Goal: Task Accomplishment & Management: Manage account settings

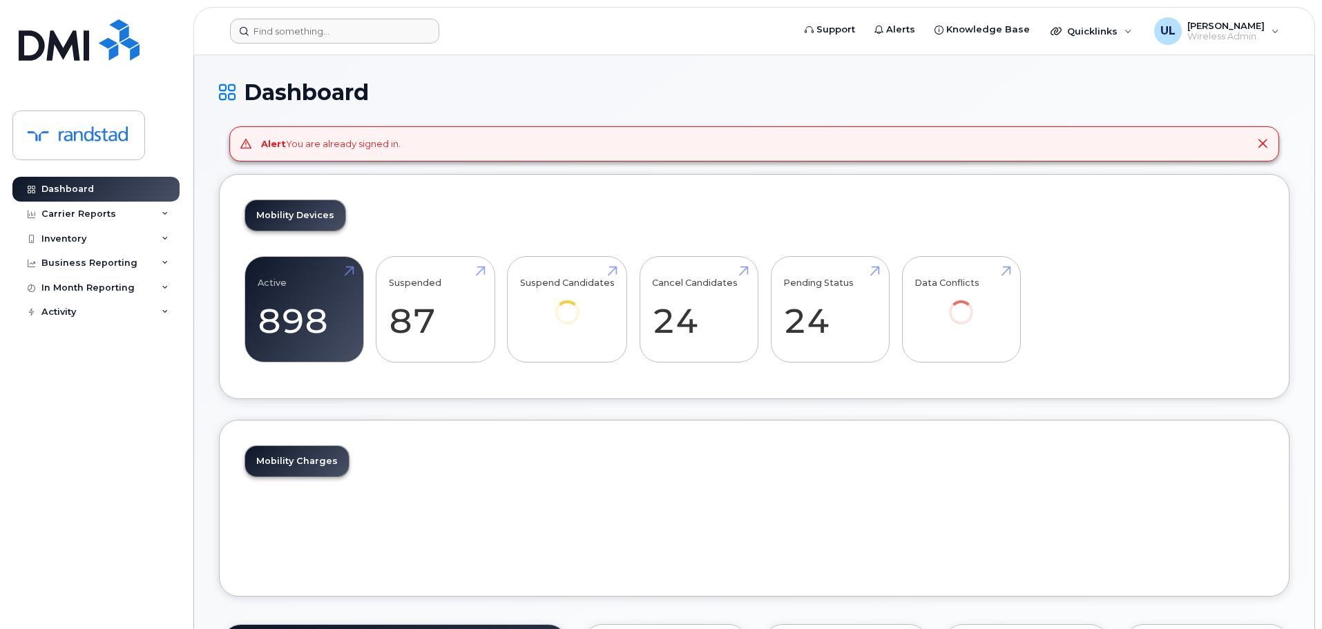
click at [380, 43] on header "Support Alerts Knowledge Base Quicklinks Suspend / Cancel Device Change SIM Car…" at bounding box center [754, 31] width 1122 height 48
click at [377, 36] on input at bounding box center [334, 31] width 209 height 25
paste input "355327087882088"
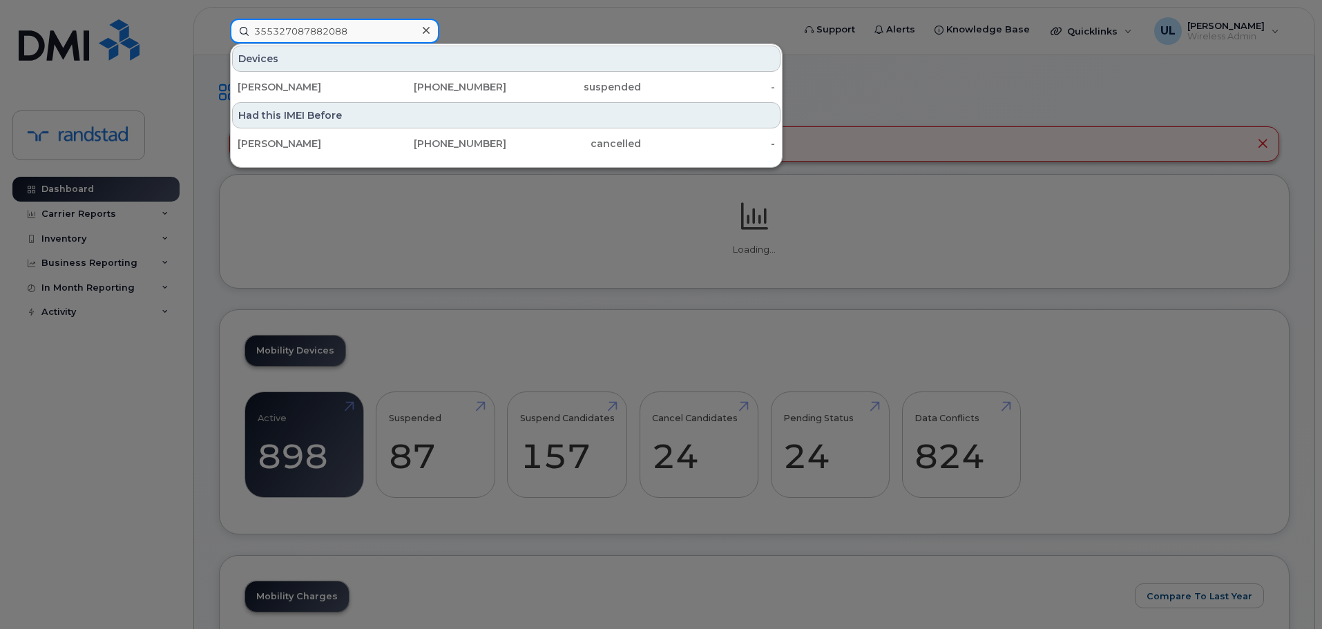
type input "355327087882088"
click at [372, 79] on div "[PHONE_NUMBER]" at bounding box center [439, 87] width 135 height 25
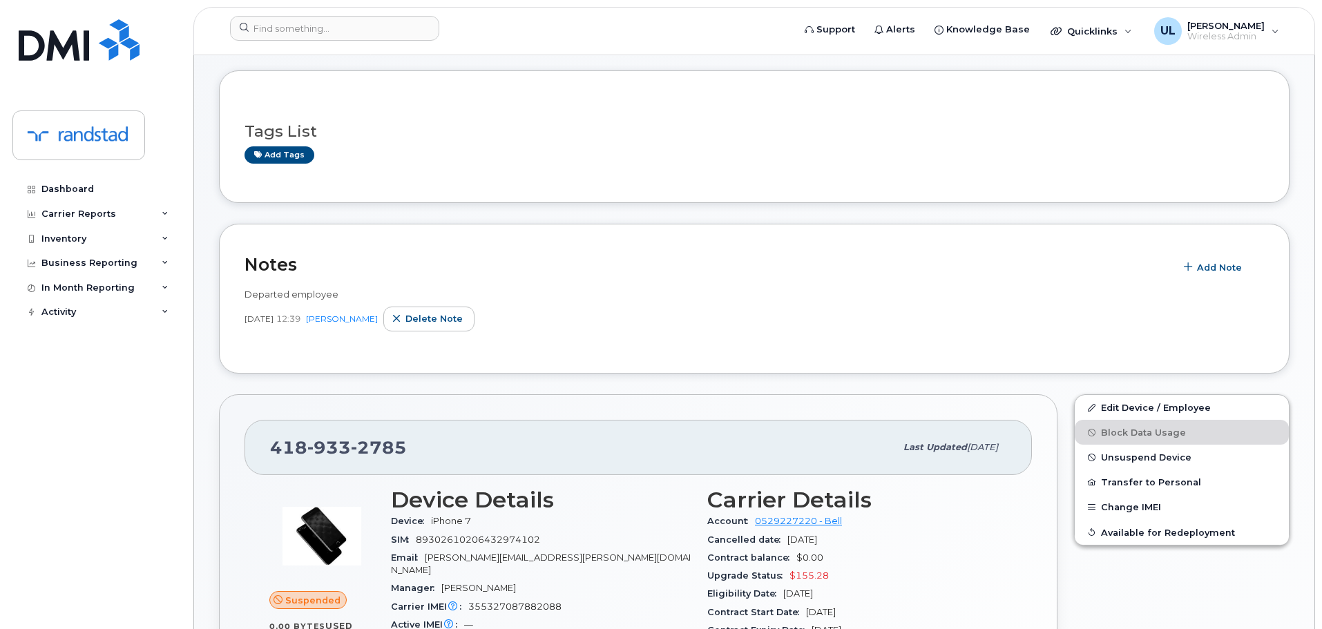
scroll to position [138, 0]
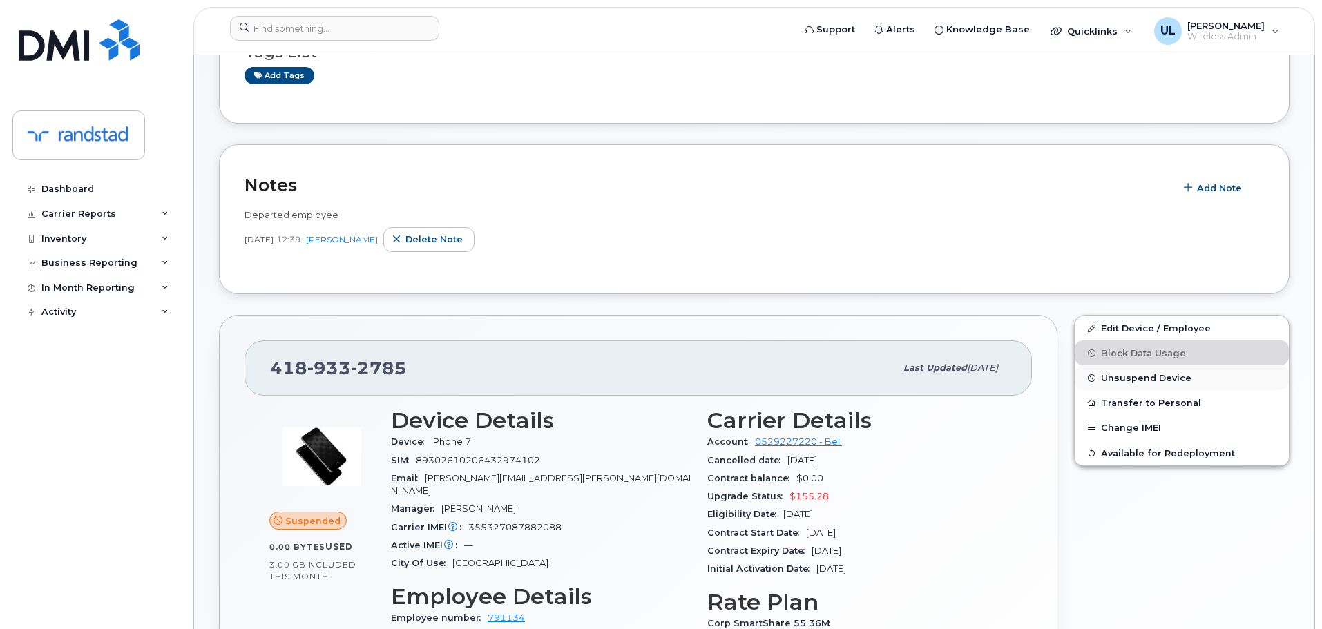
click at [1122, 375] on span "Unsuspend Device" at bounding box center [1146, 378] width 90 height 10
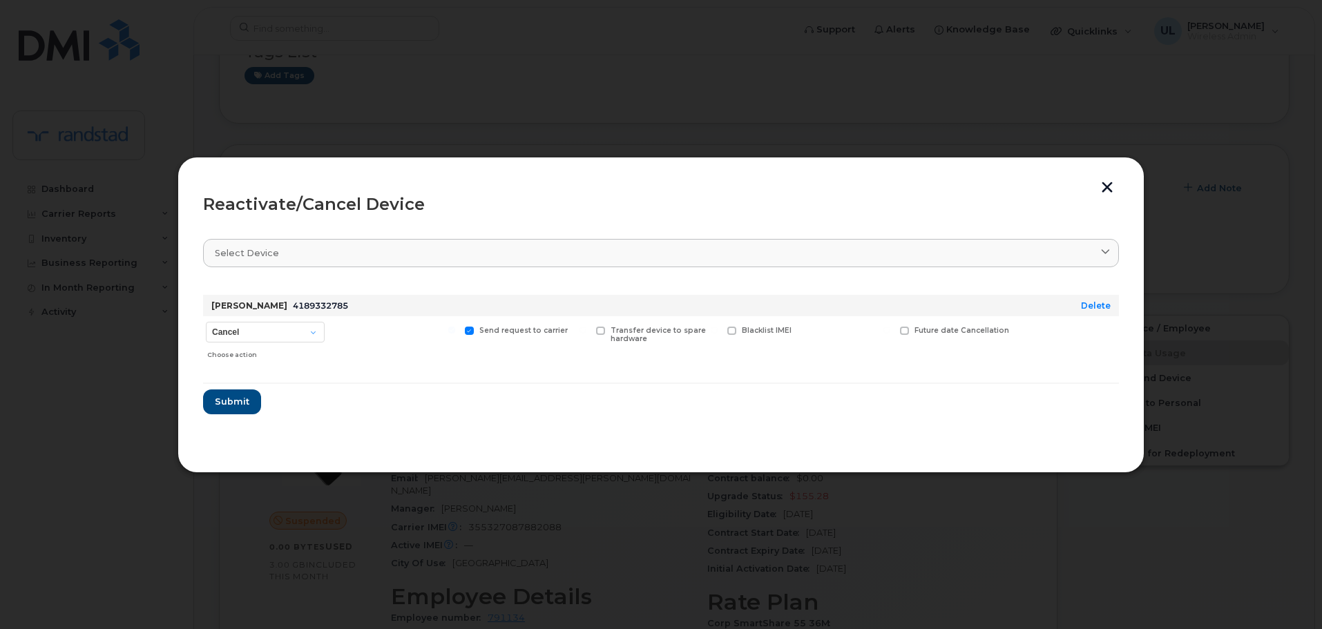
click at [273, 343] on div "Cancel Suspend - Extend Suspension Reactivate Choose action" at bounding box center [265, 340] width 124 height 49
click at [263, 331] on select "Cancel Suspend - Extend Suspension Reactivate" at bounding box center [265, 332] width 119 height 21
select select "[object Object]"
click at [206, 322] on select "Cancel Suspend - Extend Suspension Reactivate" at bounding box center [265, 332] width 119 height 21
click at [249, 402] on button "Submit" at bounding box center [231, 401] width 57 height 25
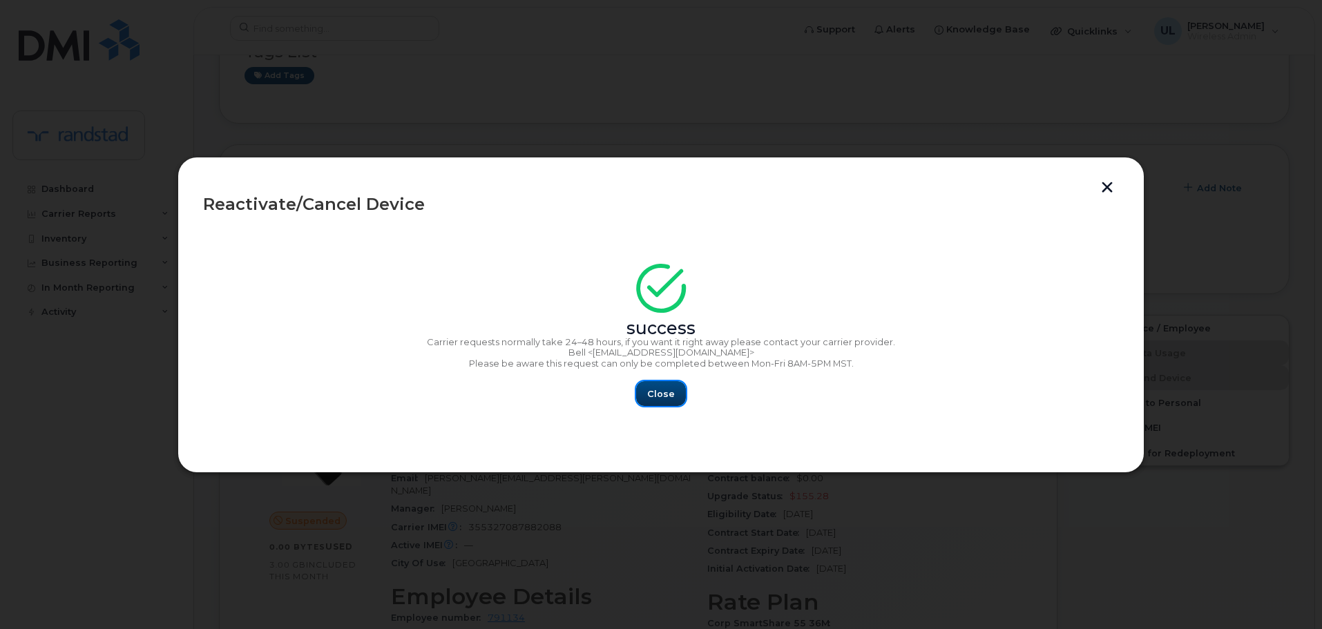
click at [666, 394] on span "Close" at bounding box center [661, 393] width 28 height 13
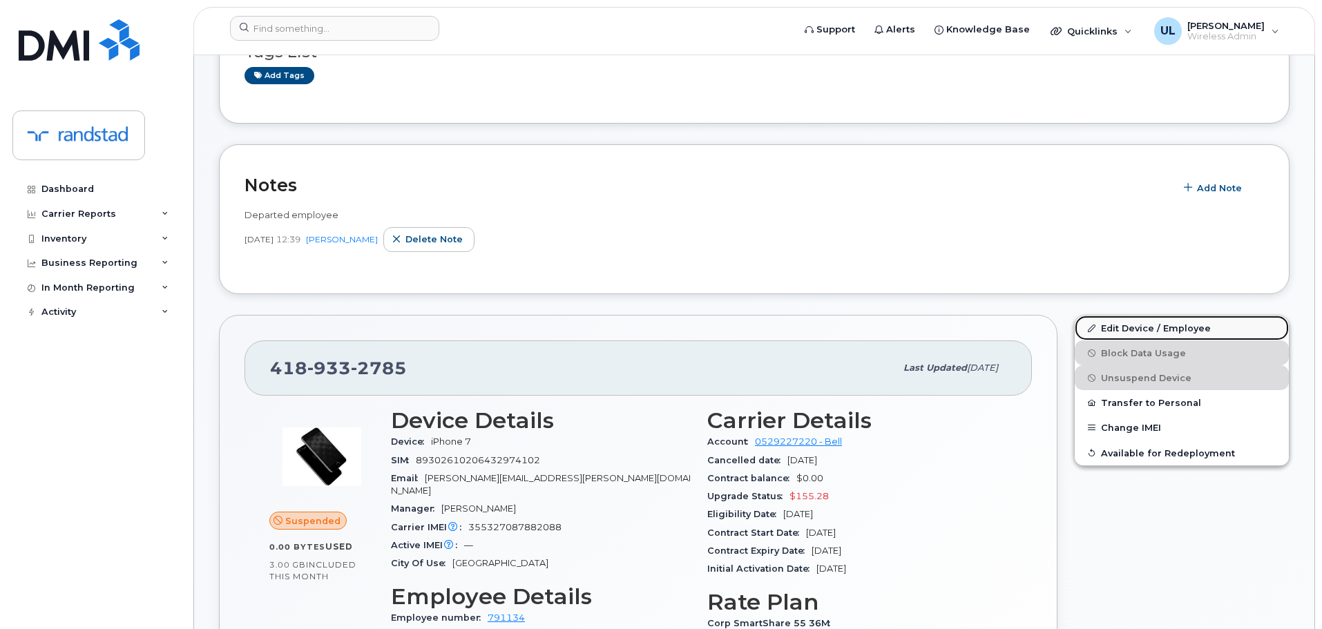
click at [1127, 331] on link "Edit Device / Employee" at bounding box center [1182, 328] width 214 height 25
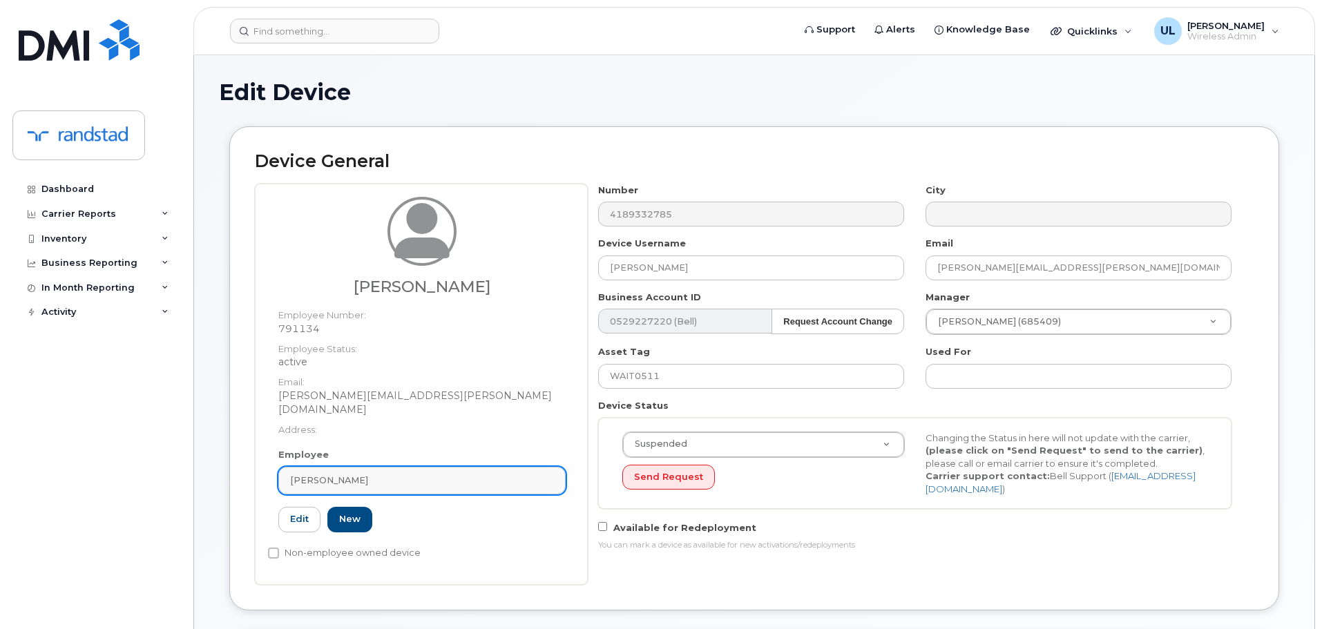
click at [468, 467] on link "[PERSON_NAME]" at bounding box center [421, 481] width 287 height 28
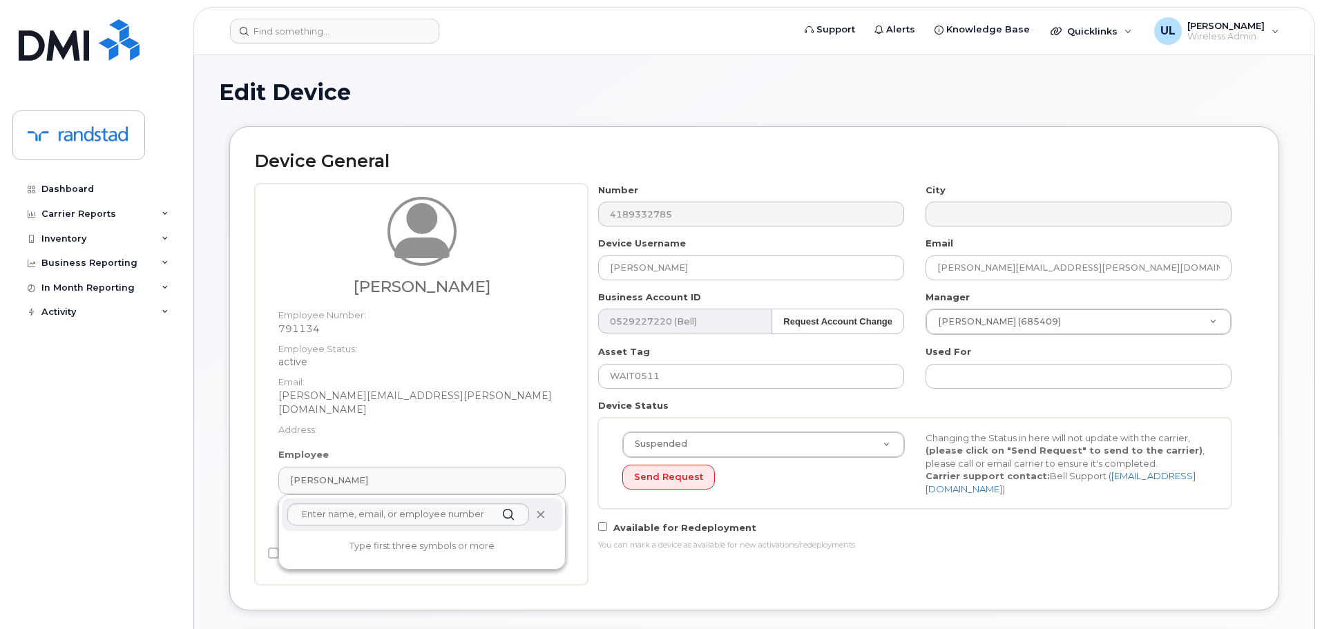
click at [536, 509] on span at bounding box center [540, 514] width 11 height 11
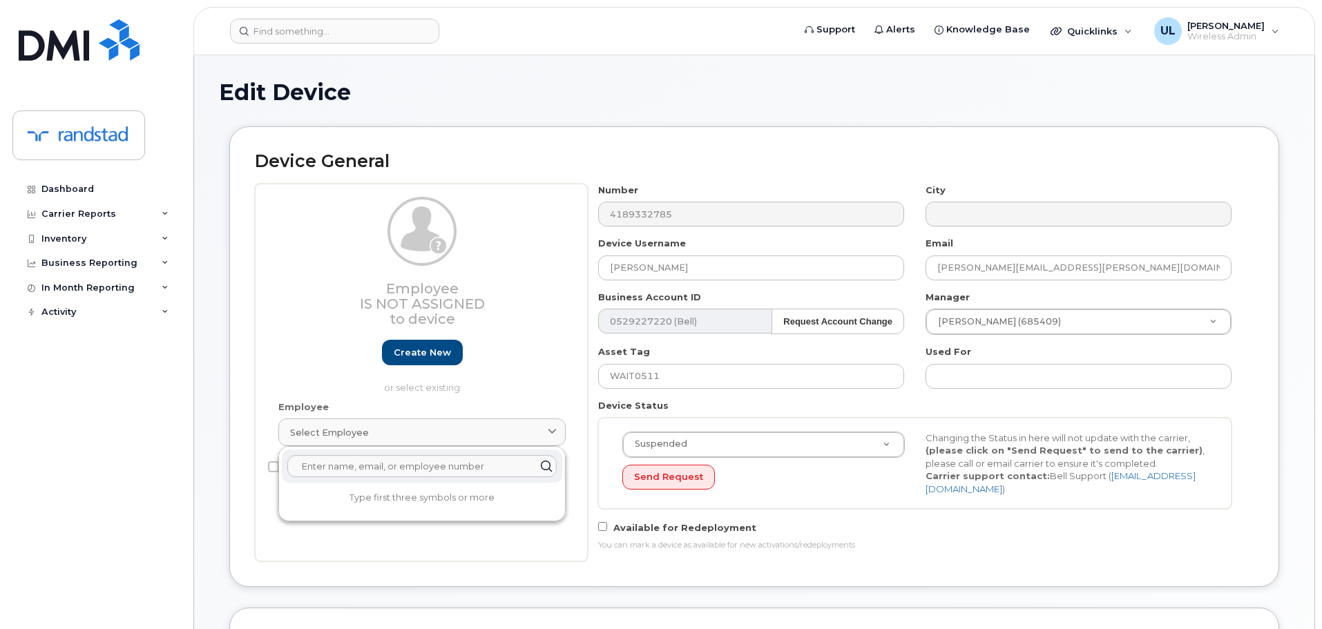
click at [483, 467] on input "text" at bounding box center [421, 466] width 269 height 22
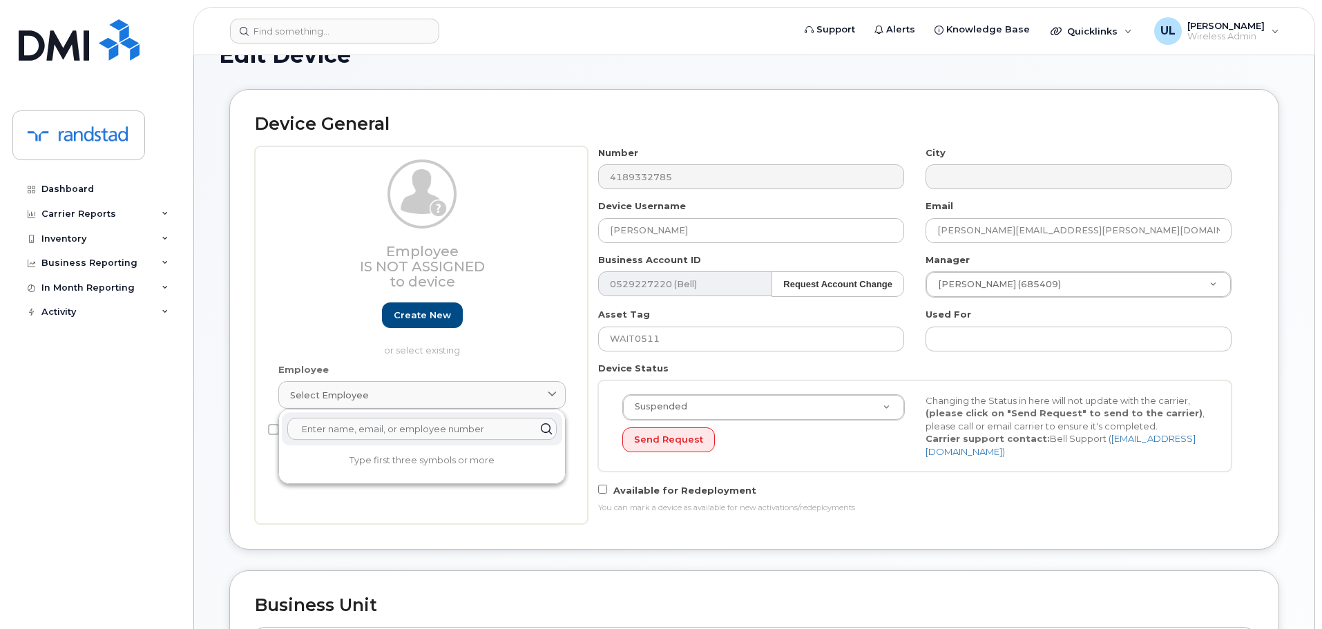
scroll to position [69, 0]
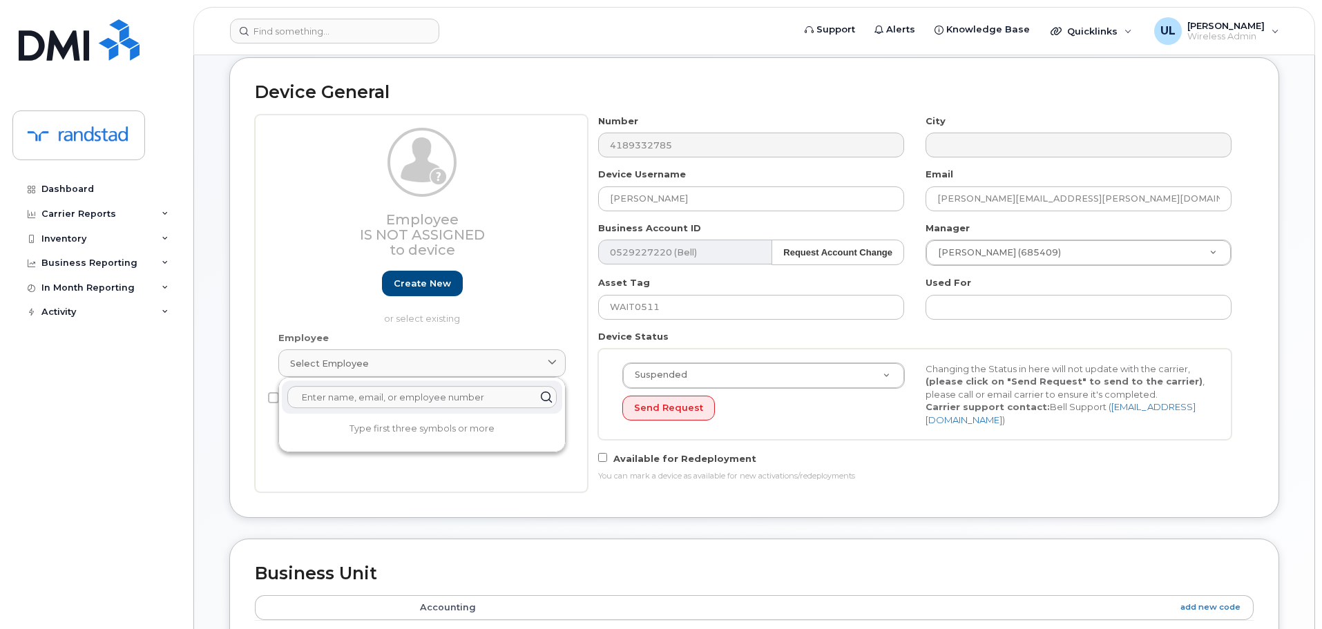
paste input "Amanda Chan"
type input "Amanda Chan"
click at [722, 194] on input "[PERSON_NAME]" at bounding box center [751, 198] width 306 height 25
paste input "[PERSON_NAME]"
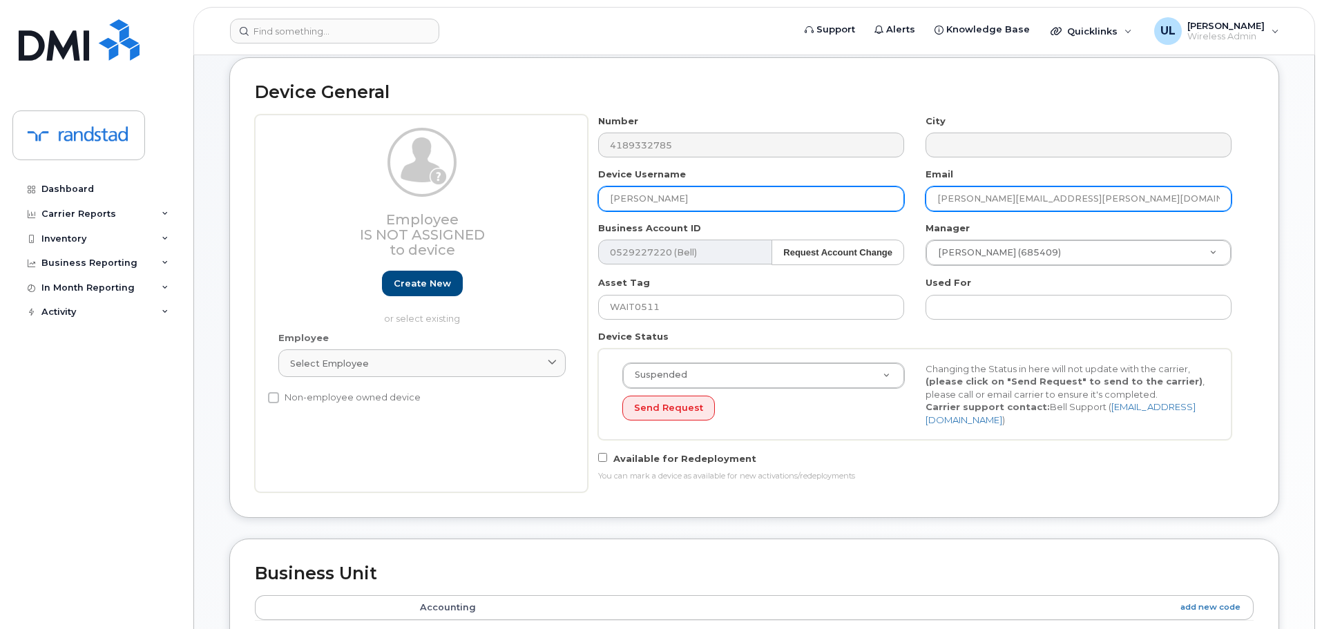
type input "[PERSON_NAME]"
click at [1072, 189] on input "marianne.lafreniere@randstad.ca" at bounding box center [1078, 198] width 306 height 25
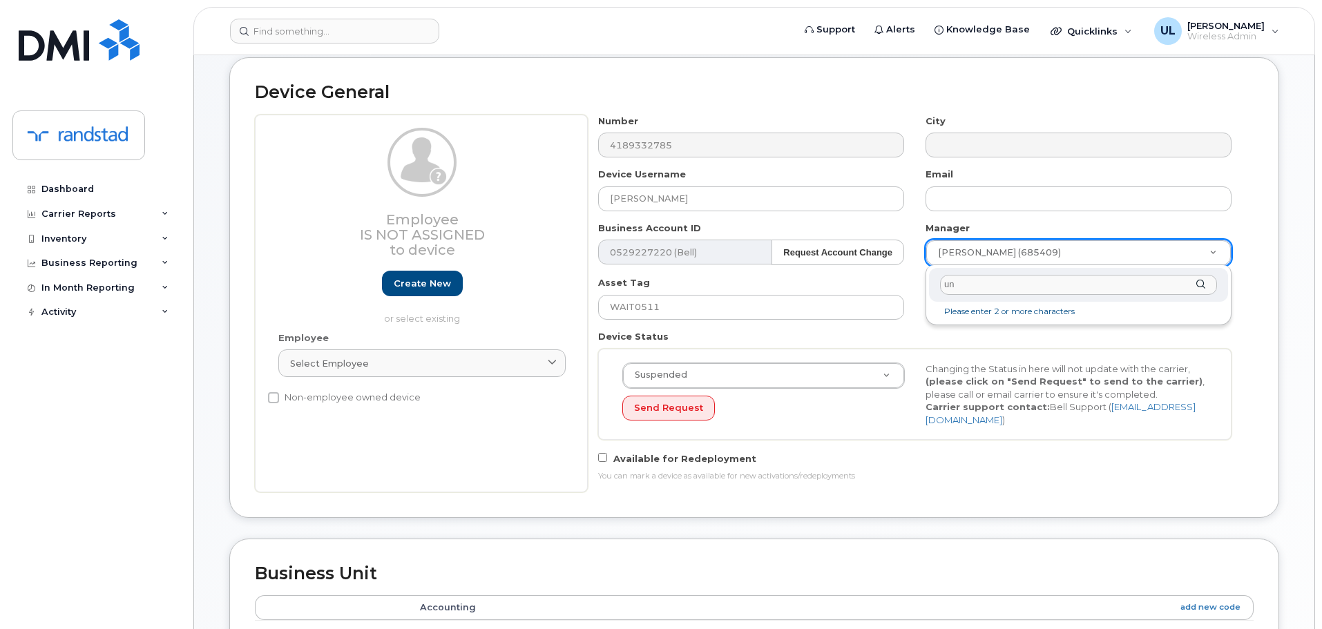
type input "unk"
type input "281330"
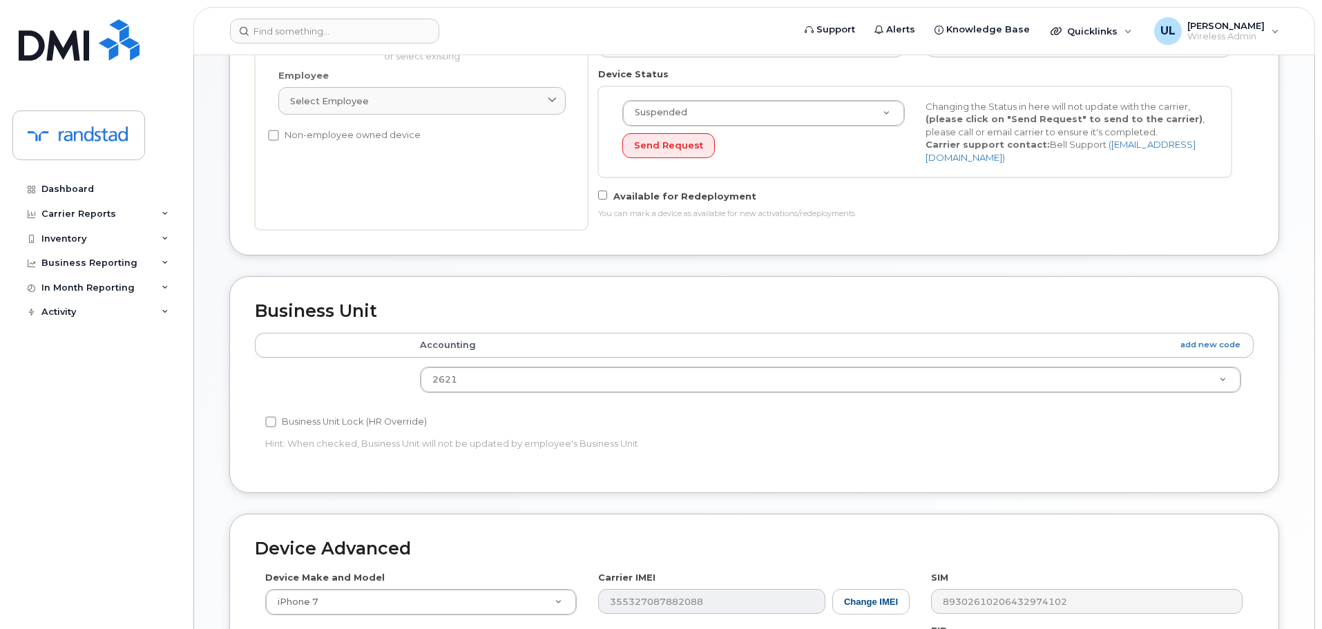
scroll to position [207, 0]
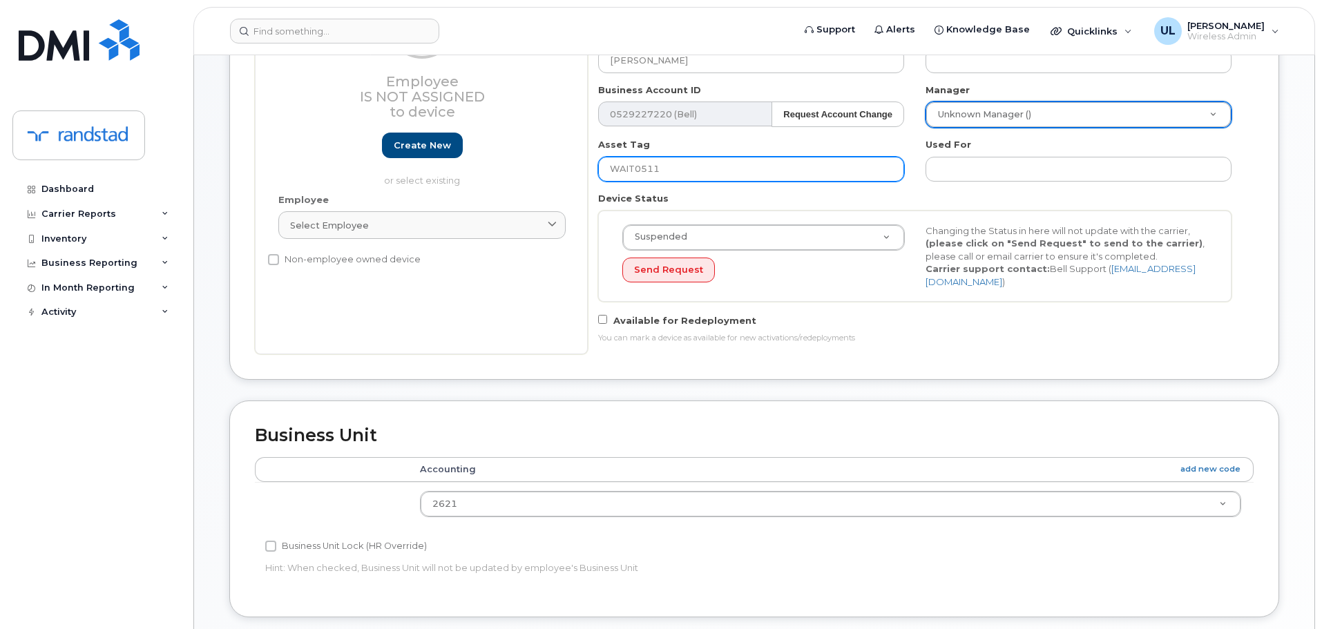
drag, startPoint x: 579, startPoint y: 173, endPoint x: 451, endPoint y: 172, distance: 127.8
click at [452, 172] on div "Employee Is not assigned to device Create new or select existing Employee Selec…" at bounding box center [754, 166] width 999 height 378
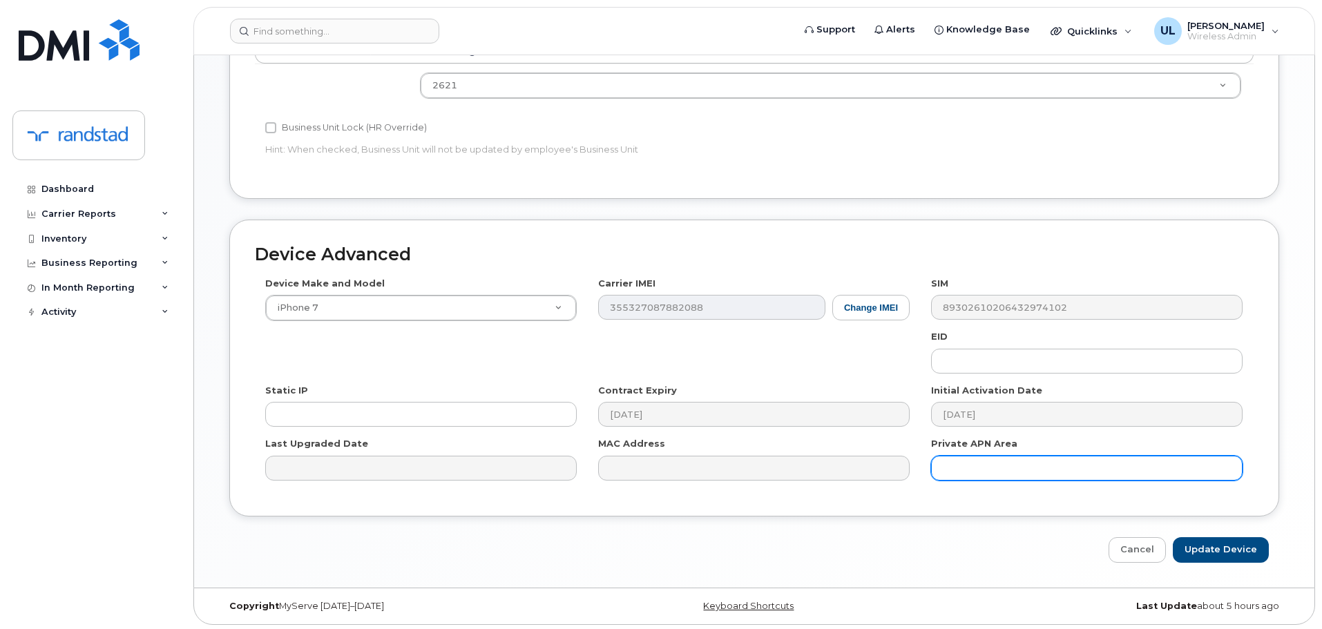
scroll to position [628, 0]
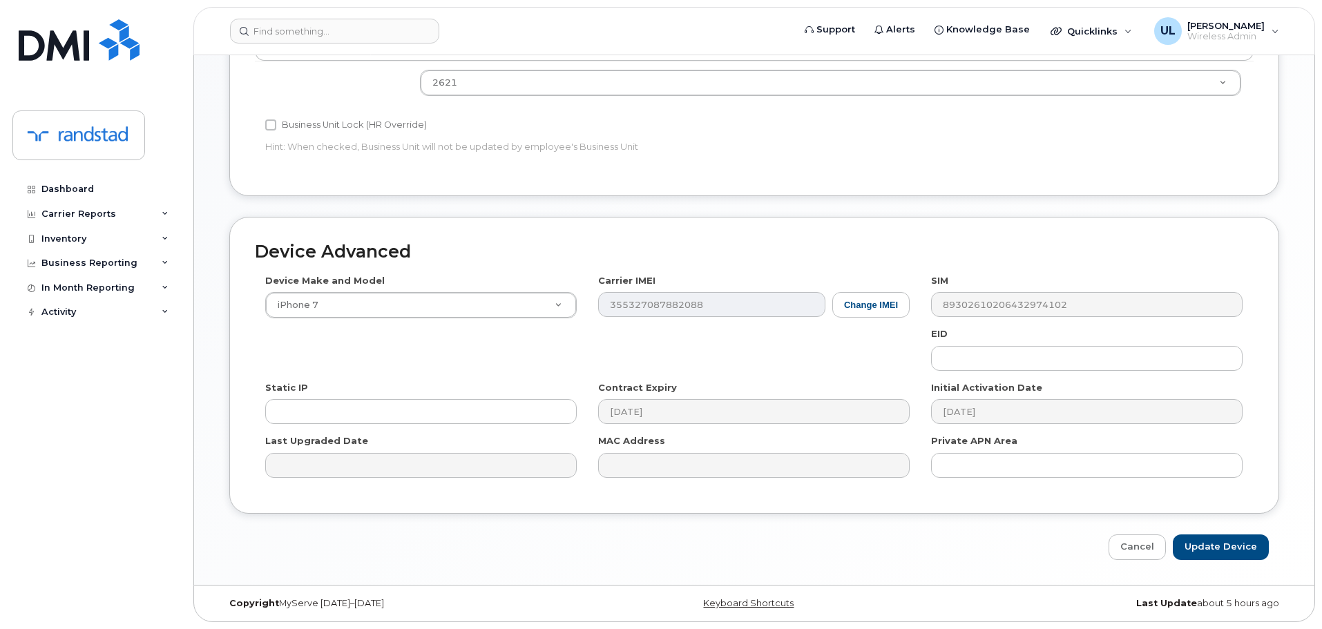
click at [1206, 533] on div "Device Advanced Device Make and Model iPhone 7 Android TCL 502 Watch Apple Watc…" at bounding box center [754, 388] width 1070 height 343
click at [1206, 537] on input "Update Device" at bounding box center [1221, 548] width 96 height 26
type input "Saving..."
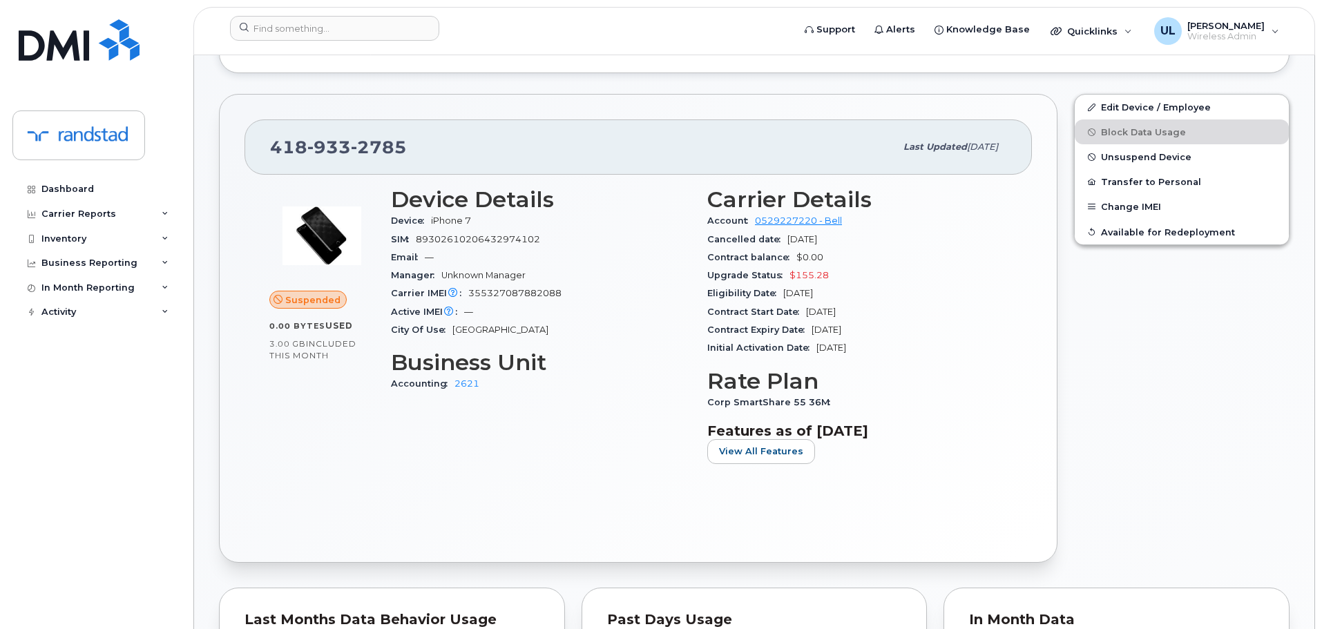
scroll to position [207, 0]
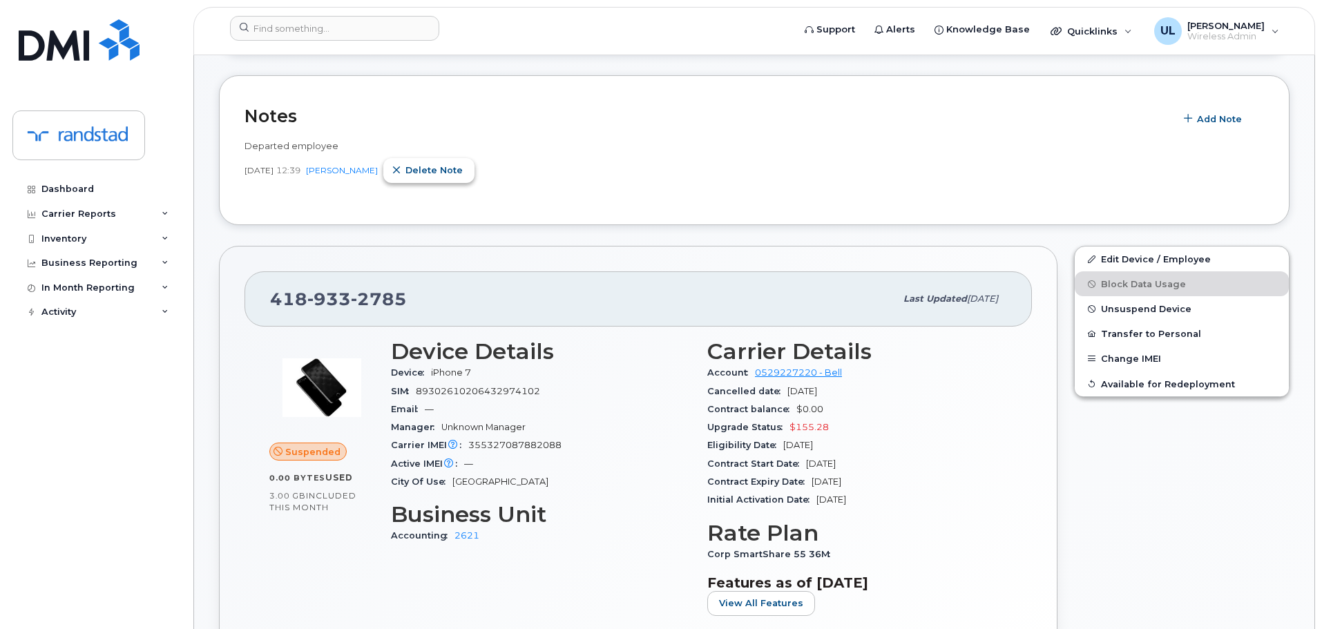
click at [437, 172] on span "Delete note" at bounding box center [433, 170] width 57 height 13
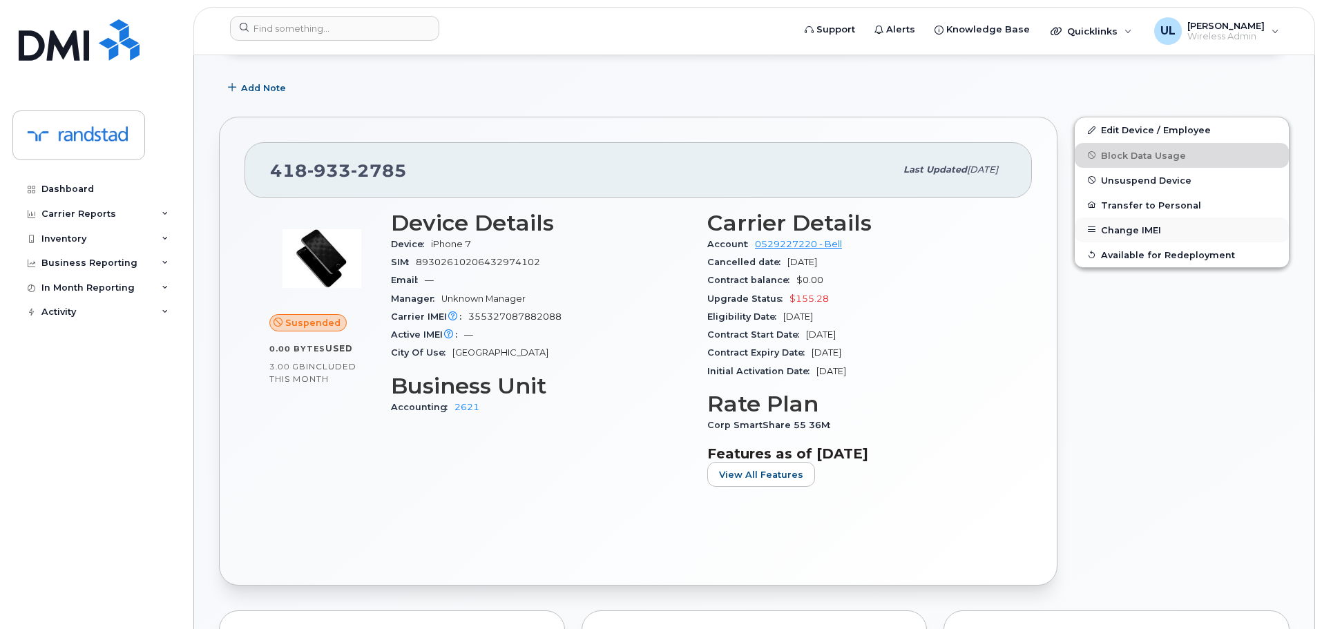
click at [1168, 222] on button "Change IMEI" at bounding box center [1182, 230] width 214 height 25
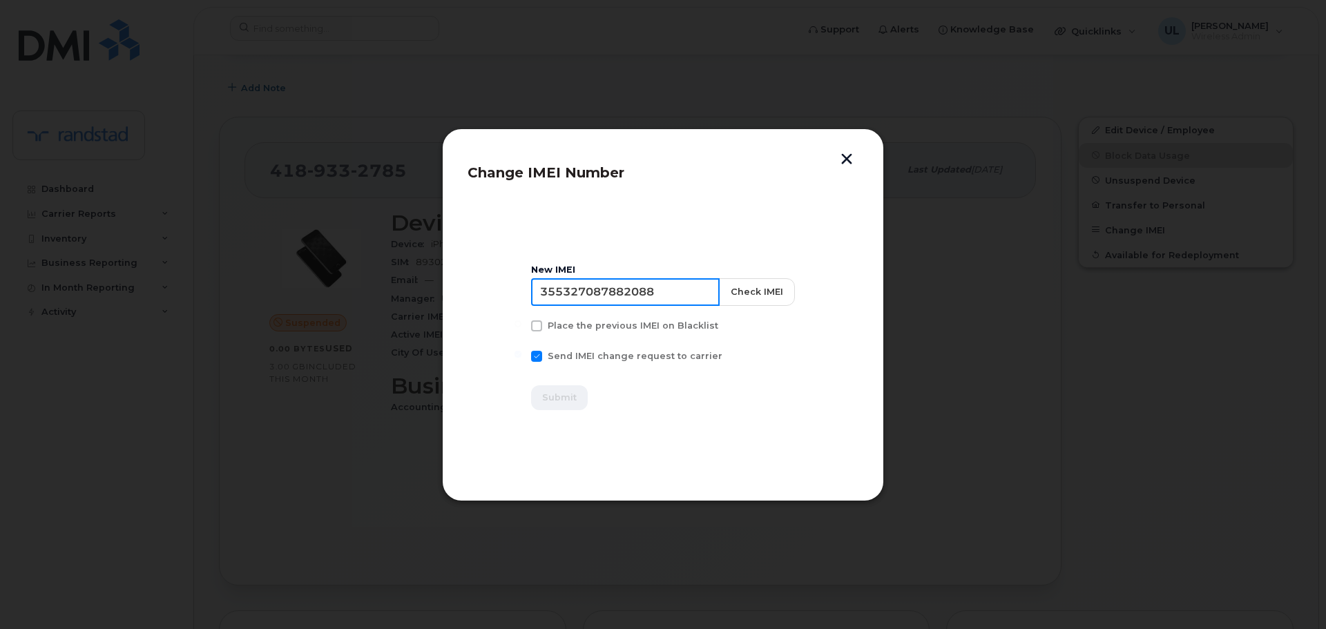
click at [675, 294] on input "355327087882088" at bounding box center [625, 292] width 189 height 28
paste input "6057369153895"
type input "356057369153895"
click at [786, 293] on button "Check IMEI" at bounding box center [756, 292] width 76 height 28
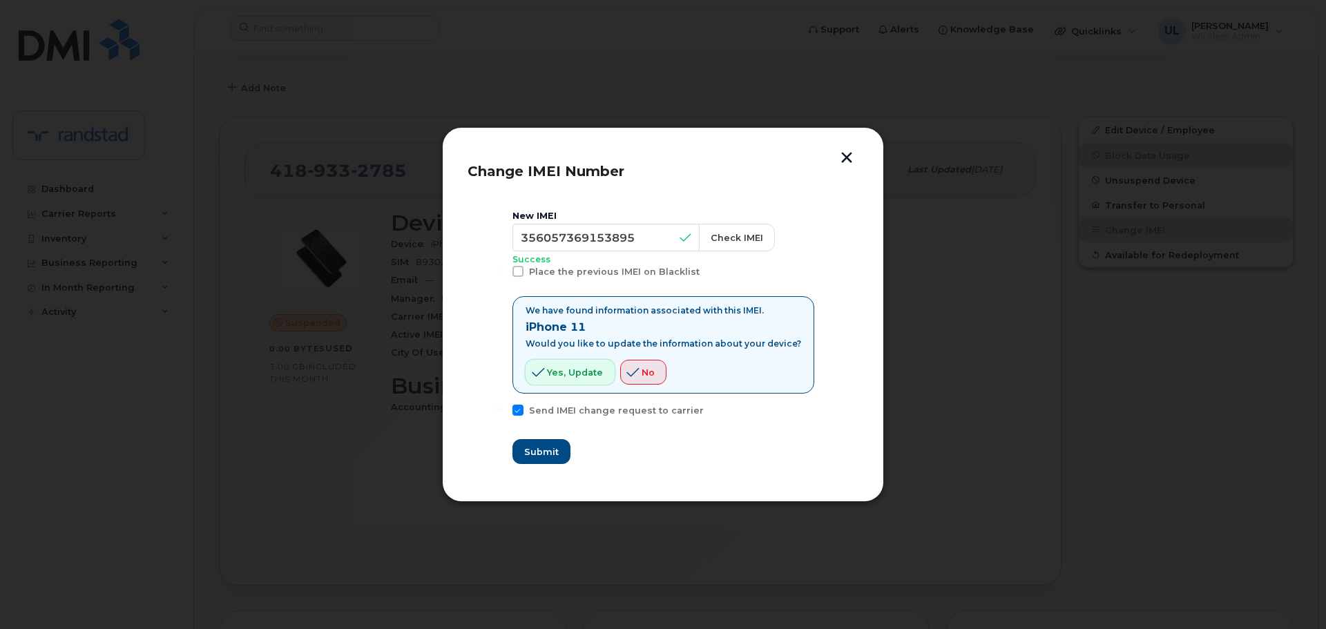
click at [586, 365] on button "Yes, update" at bounding box center [570, 372] width 89 height 25
drag, startPoint x: 552, startPoint y: 458, endPoint x: 566, endPoint y: 460, distance: 13.3
click at [552, 459] on button "Submit" at bounding box center [540, 451] width 57 height 25
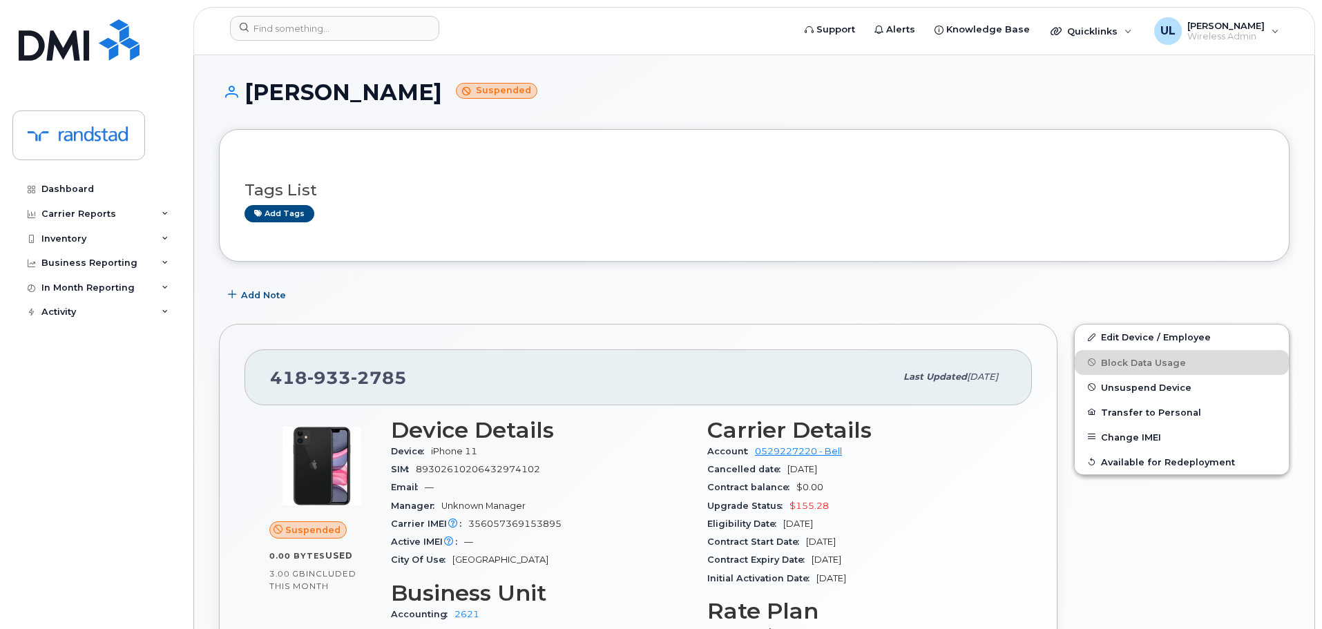
scroll to position [138, 0]
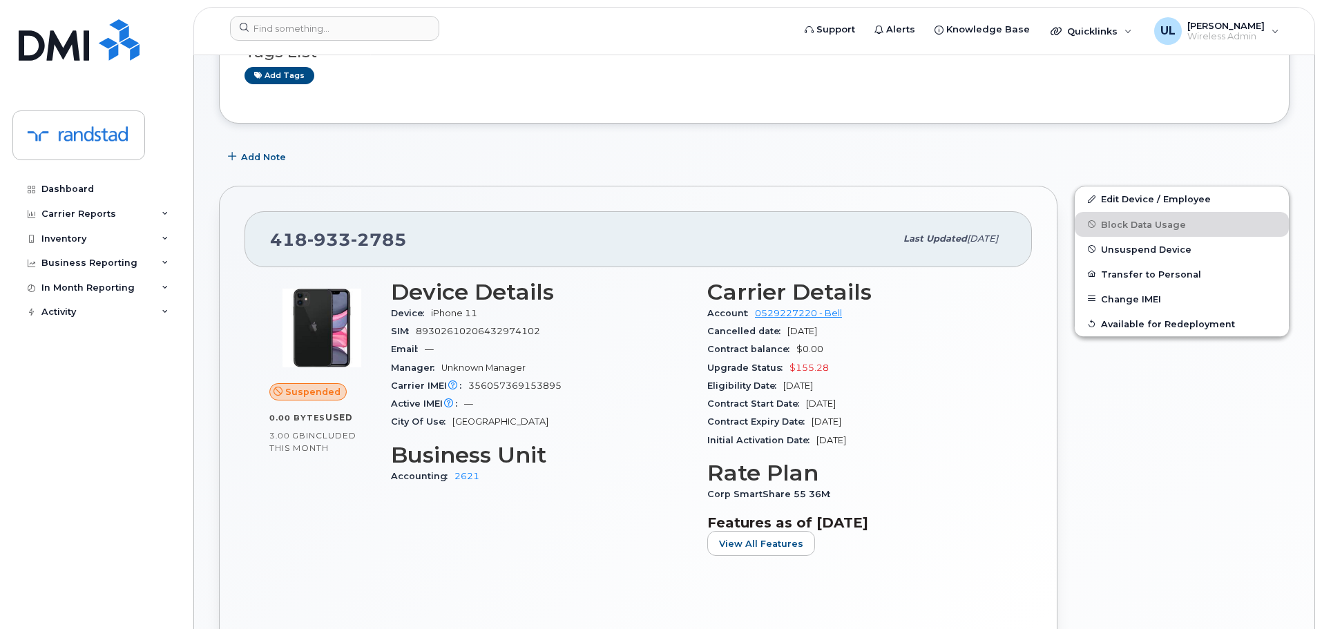
click at [325, 260] on div "[PHONE_NUMBER] Last updated [DATE]" at bounding box center [637, 238] width 787 height 55
copy span "[PHONE_NUMBER]"
click at [1122, 243] on button "Unsuspend Device" at bounding box center [1182, 249] width 214 height 25
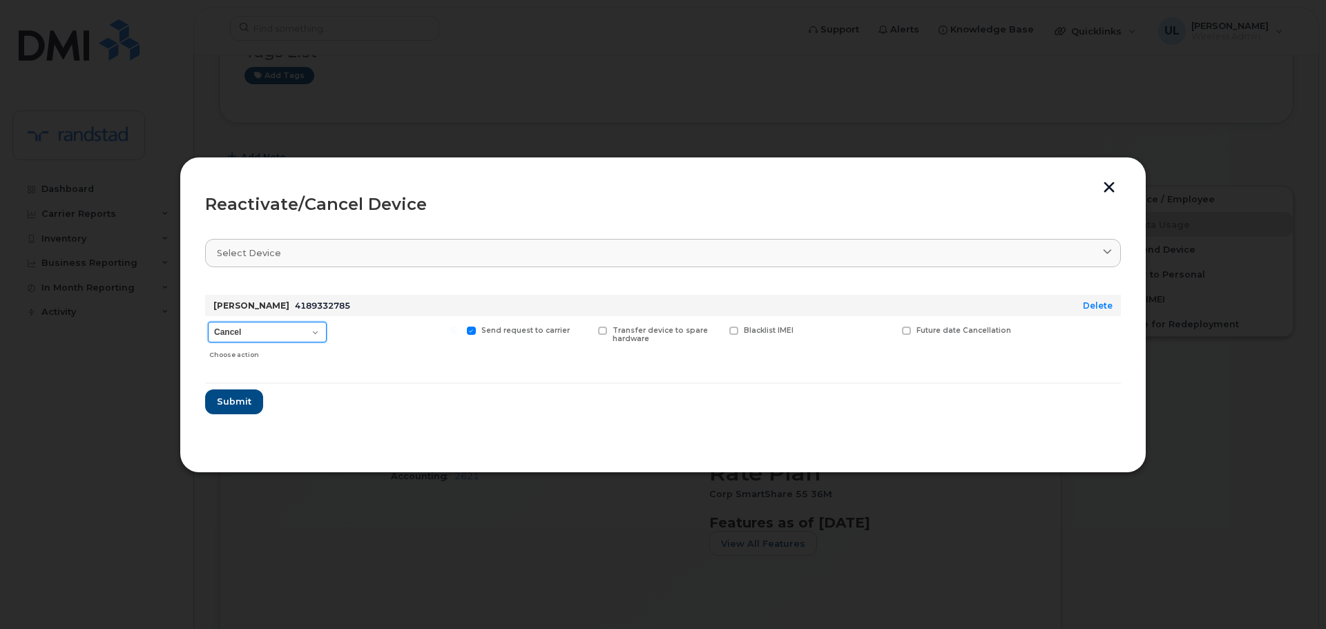
click at [258, 325] on select "Cancel Suspend - Extend Suspension Reactivate" at bounding box center [267, 332] width 119 height 21
select select "[object Object]"
click at [208, 322] on select "Cancel Suspend - Extend Suspension Reactivate" at bounding box center [267, 332] width 119 height 21
click at [240, 409] on button "Submit" at bounding box center [233, 401] width 57 height 25
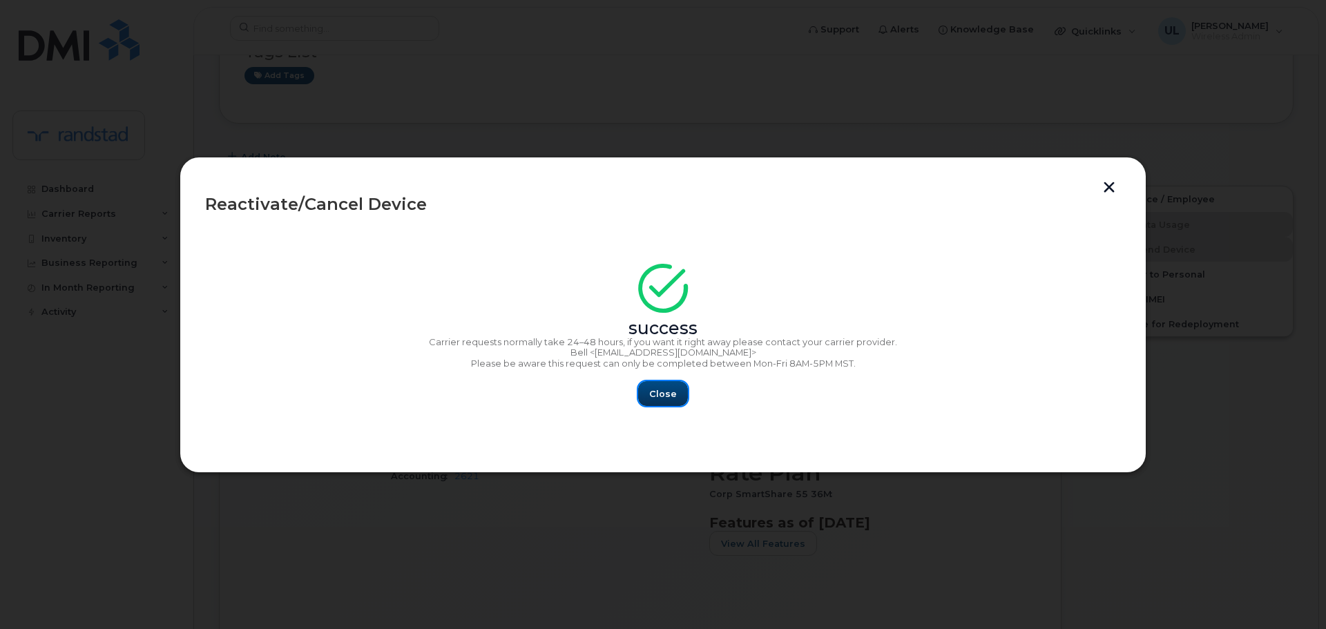
click at [667, 399] on span "Close" at bounding box center [663, 393] width 28 height 13
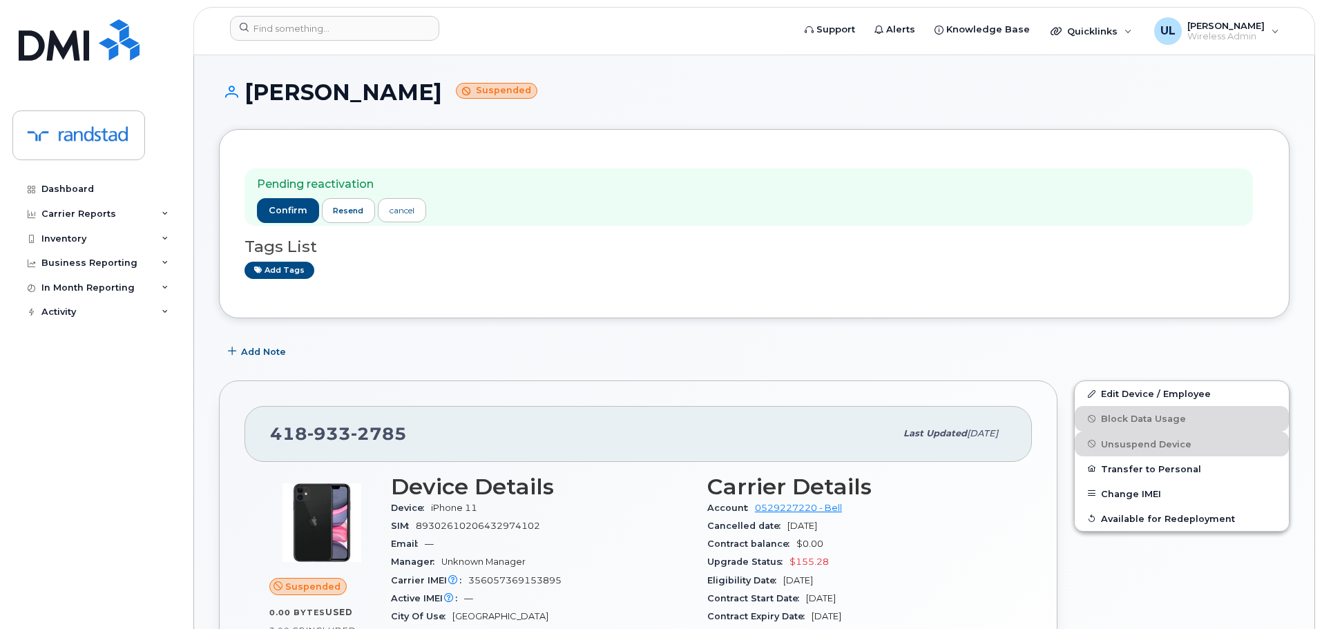
click at [355, 432] on span "2785" at bounding box center [379, 433] width 56 height 21
copy span "418 933 2785"
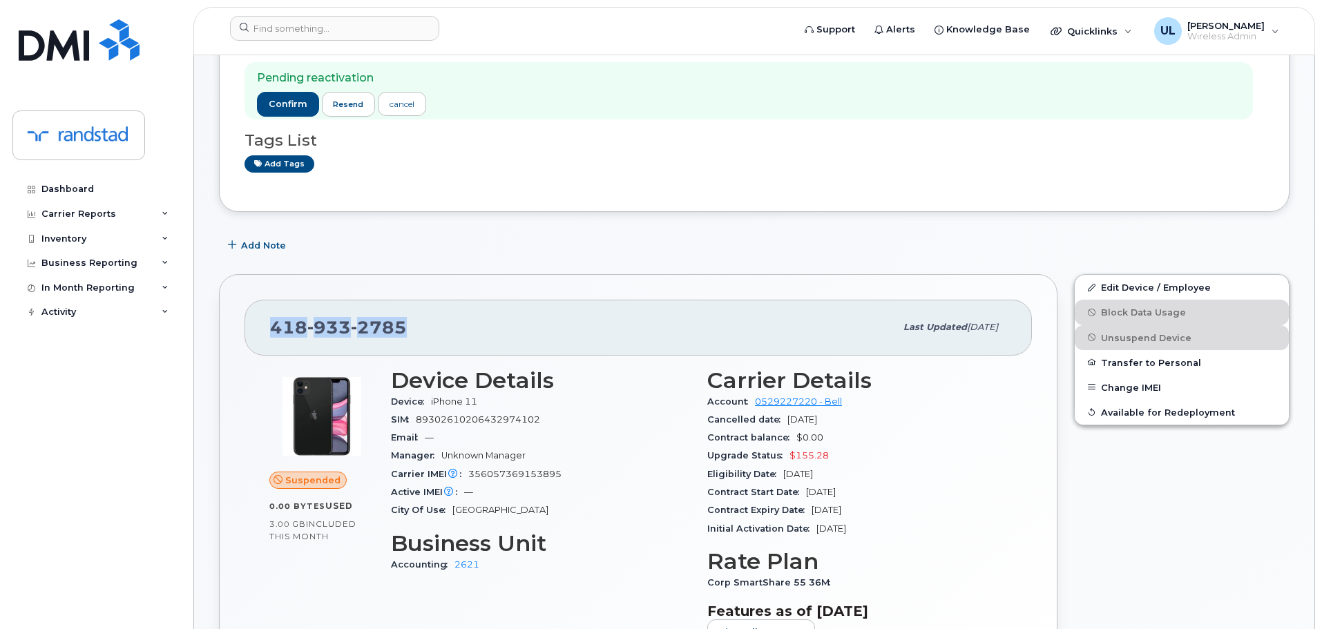
scroll to position [207, 0]
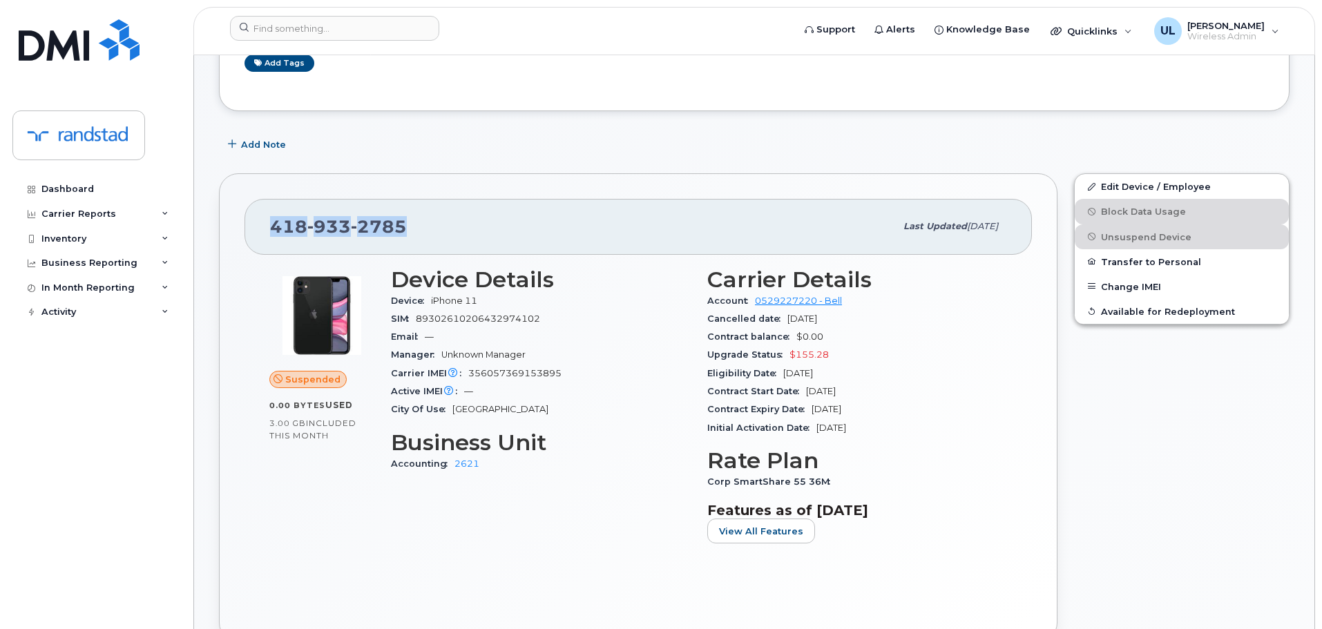
drag, startPoint x: 872, startPoint y: 407, endPoint x: 814, endPoint y: 413, distance: 57.6
click at [814, 413] on div "Contract Expiry Date Jul 24, 2026" at bounding box center [857, 410] width 300 height 18
copy span "ul 24, 2026"
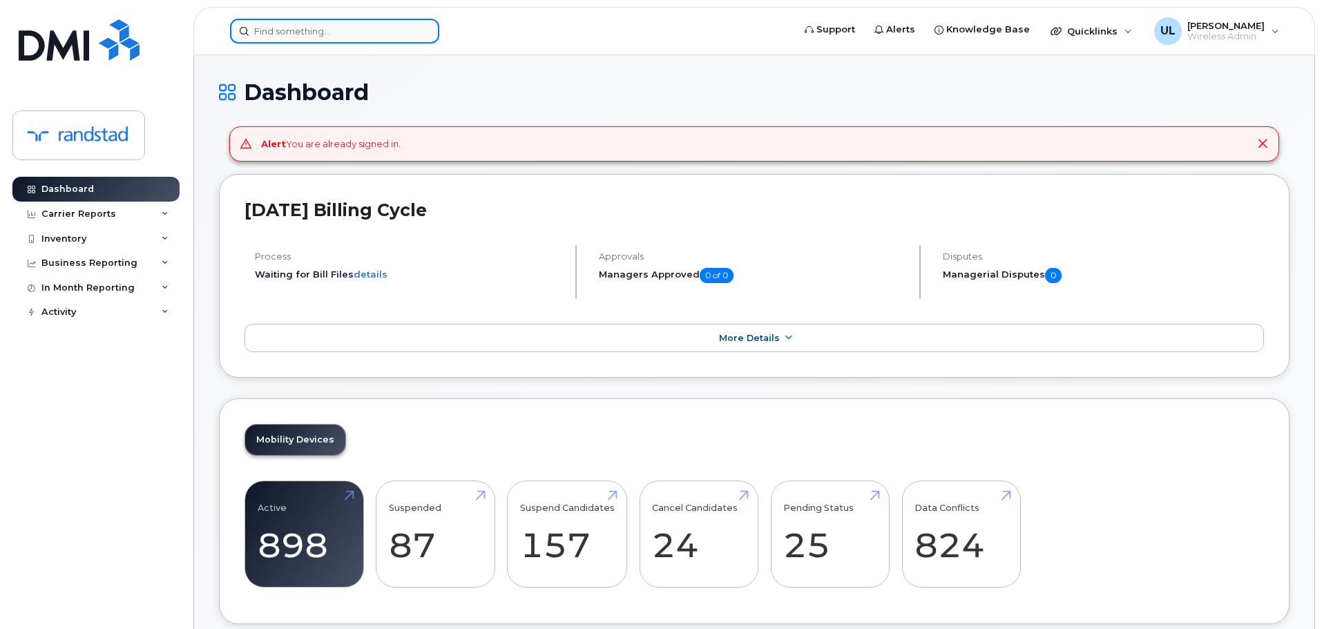
click at [381, 35] on input at bounding box center [334, 31] width 209 height 25
paste input "356057369153895"
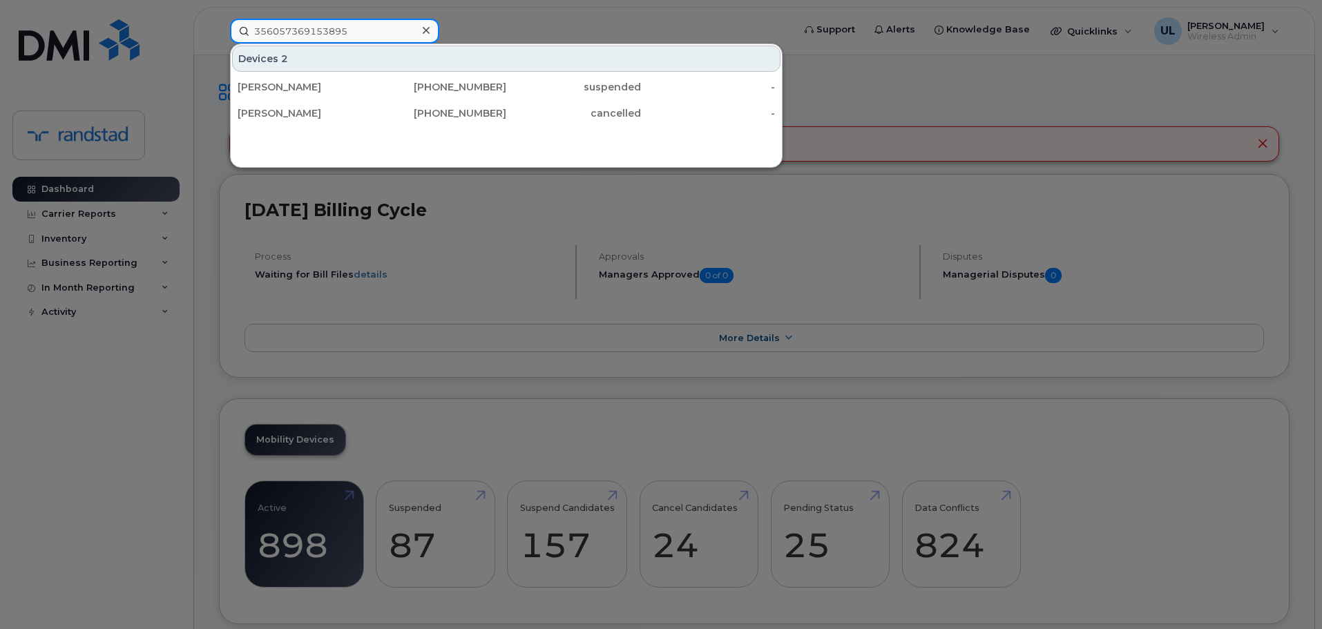
type input "356057369153895"
